Goal: Task Accomplishment & Management: Manage account settings

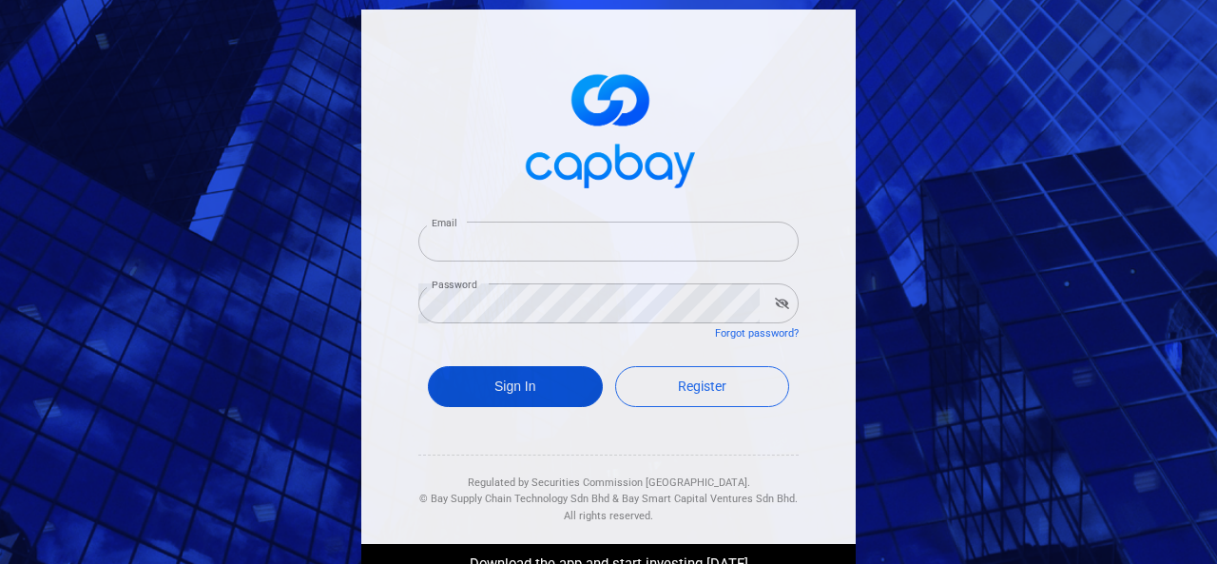
type input "[EMAIL_ADDRESS][DOMAIN_NAME]"
click at [479, 386] on button "Sign In" at bounding box center [515, 386] width 175 height 41
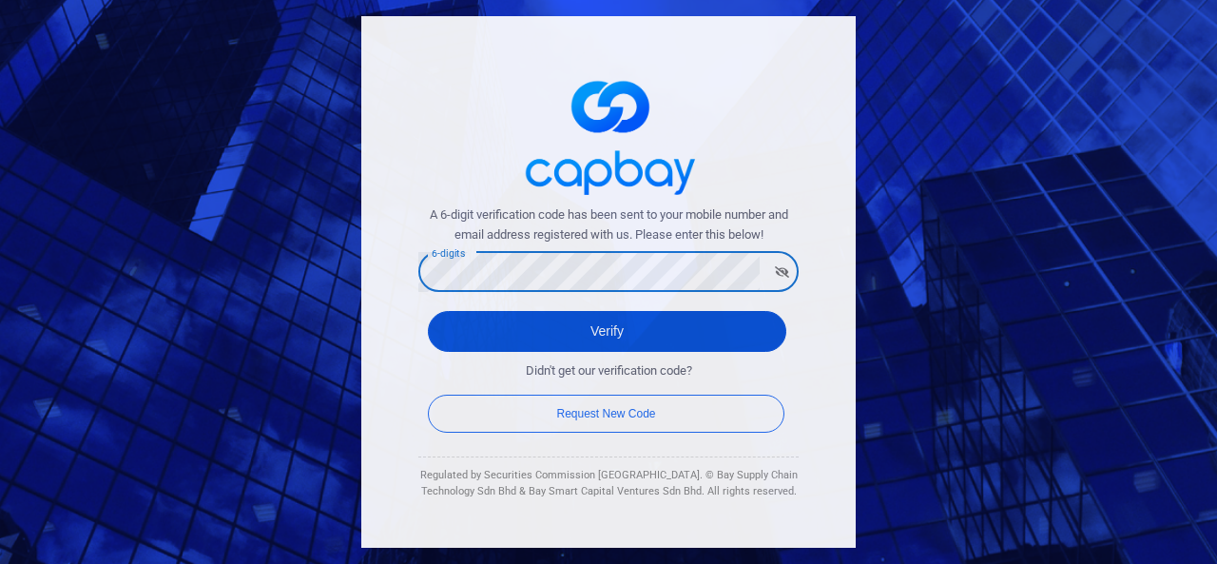
click at [473, 342] on button "Verify" at bounding box center [607, 331] width 358 height 41
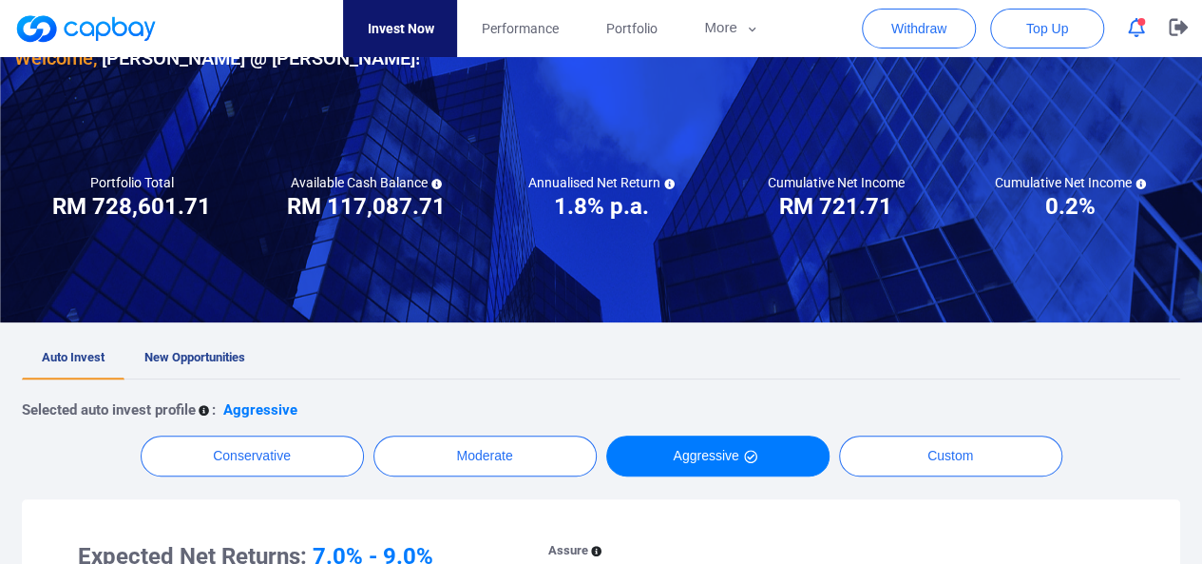
scroll to position [152, 0]
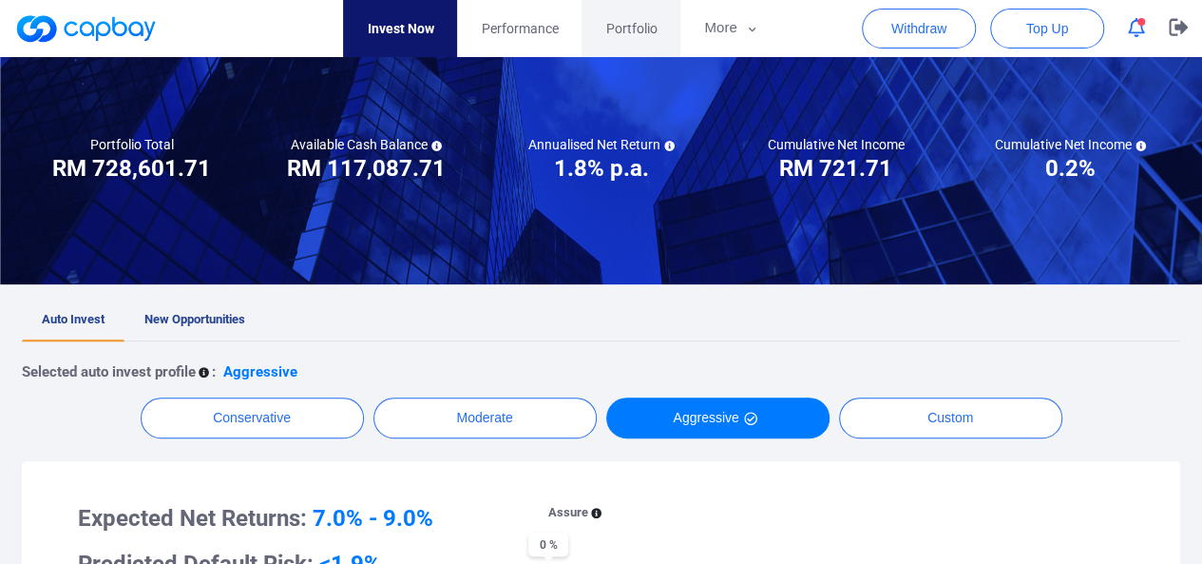
click at [634, 27] on span "Portfolio" at bounding box center [630, 28] width 51 height 21
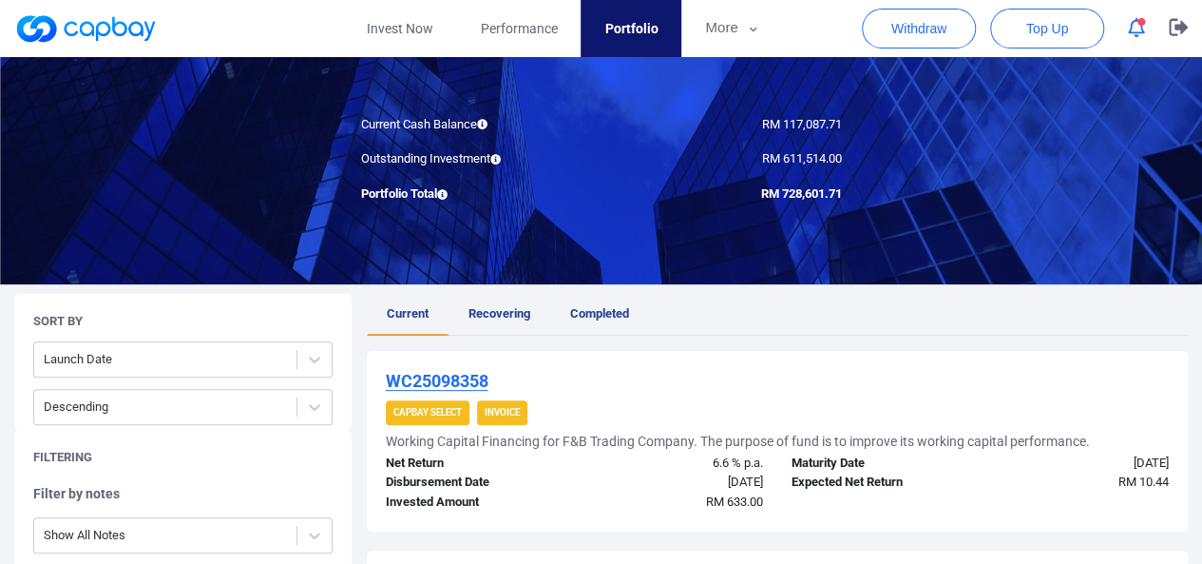
scroll to position [190, 0]
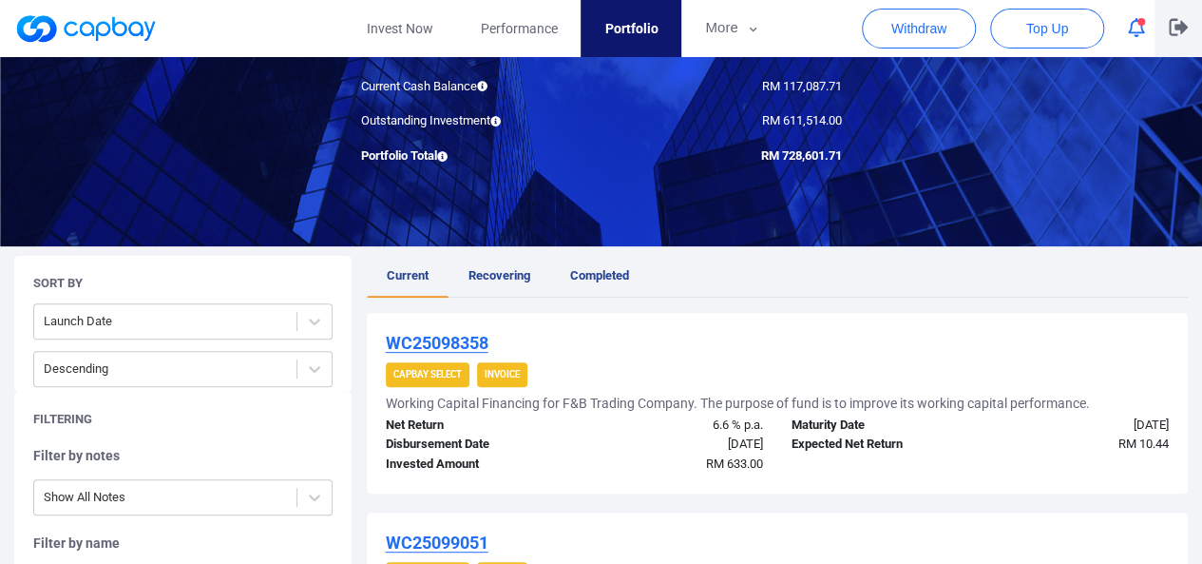
click at [1181, 29] on icon "button" at bounding box center [1178, 27] width 19 height 17
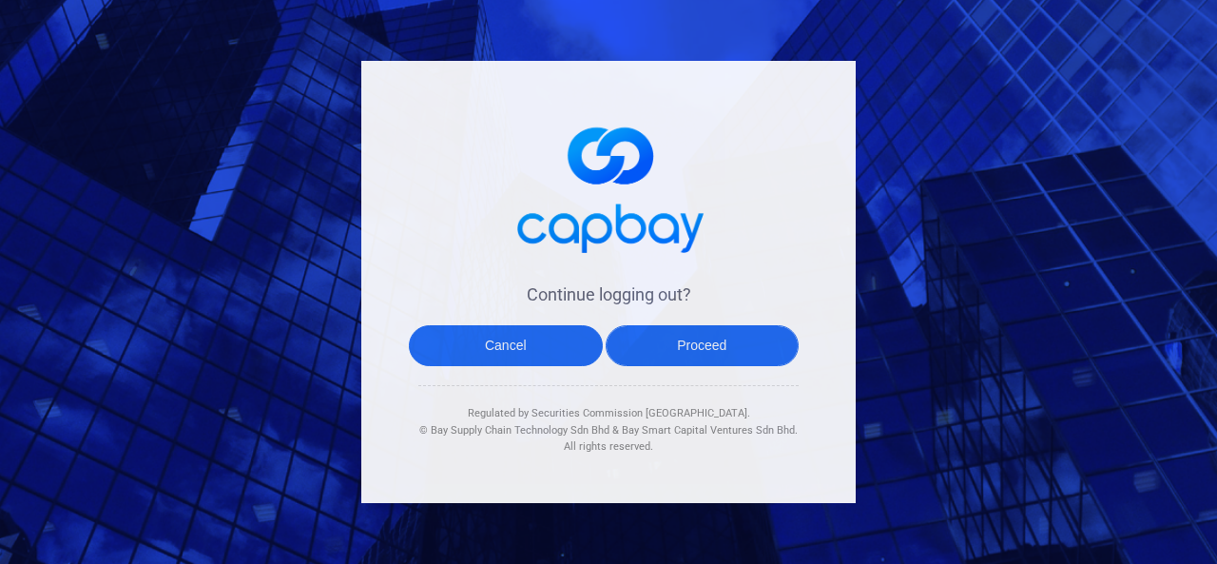
click at [752, 346] on button "Proceed" at bounding box center [702, 345] width 194 height 41
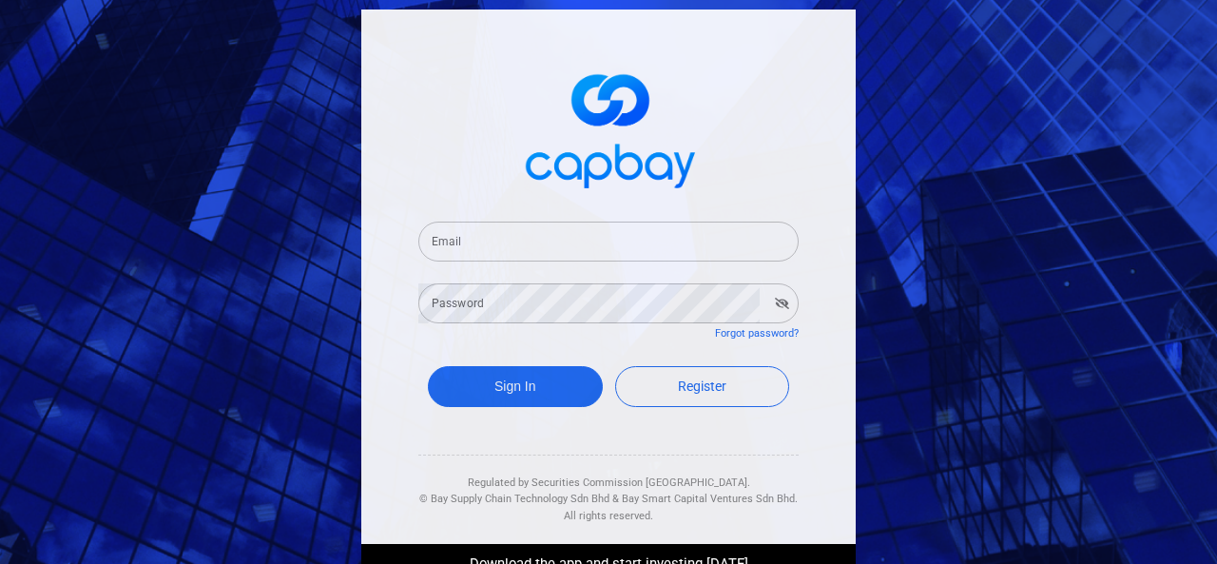
type input "[EMAIL_ADDRESS][DOMAIN_NAME]"
